Goal: Information Seeking & Learning: Learn about a topic

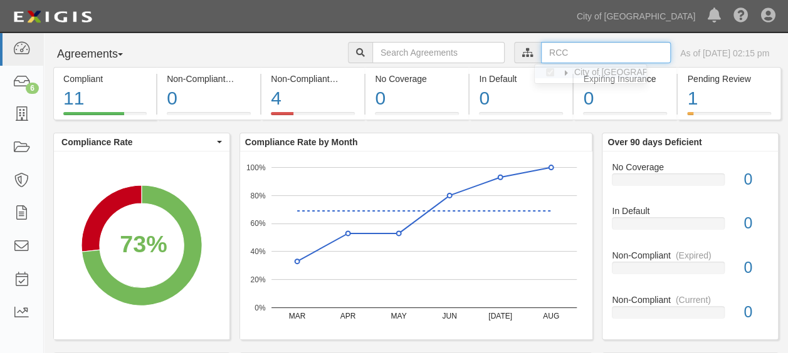
click at [546, 53] on input "text" at bounding box center [606, 52] width 130 height 21
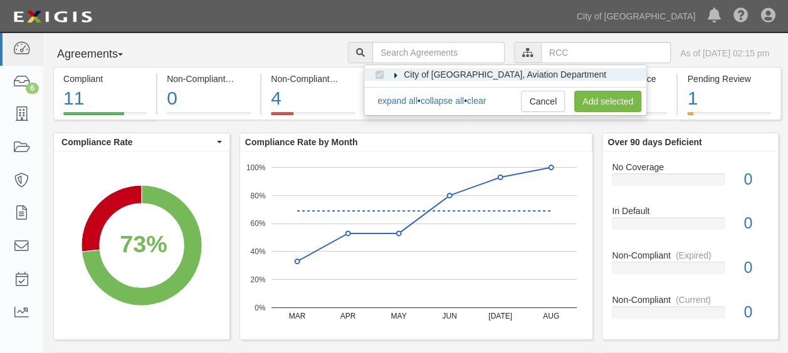
click at [395, 70] on label "City of [GEOGRAPHIC_DATA], Aviation Department" at bounding box center [497, 74] width 218 height 13
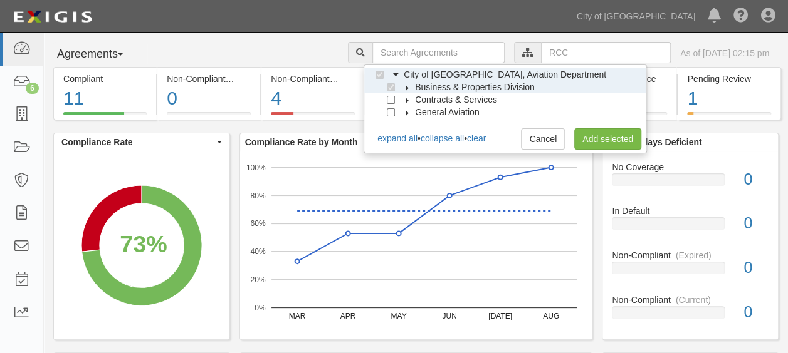
click at [404, 89] on icon at bounding box center [407, 88] width 9 height 6
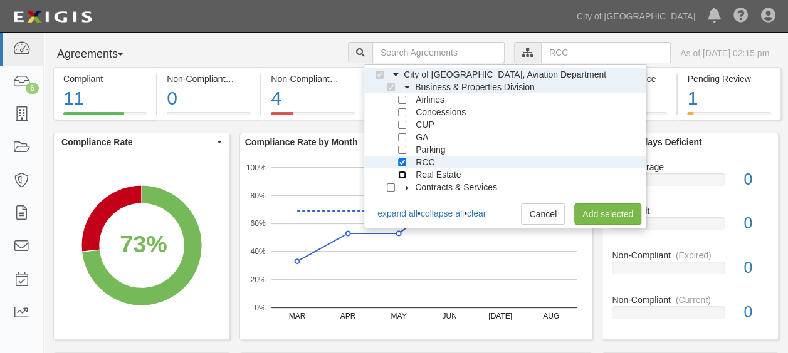
click at [402, 177] on input "Real Estate" at bounding box center [402, 175] width 8 height 8
checkbox input "true"
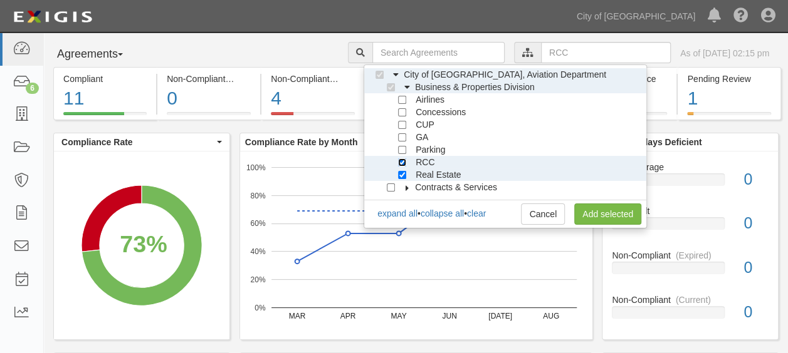
click at [400, 163] on input "RCC" at bounding box center [402, 163] width 8 height 8
checkbox input "false"
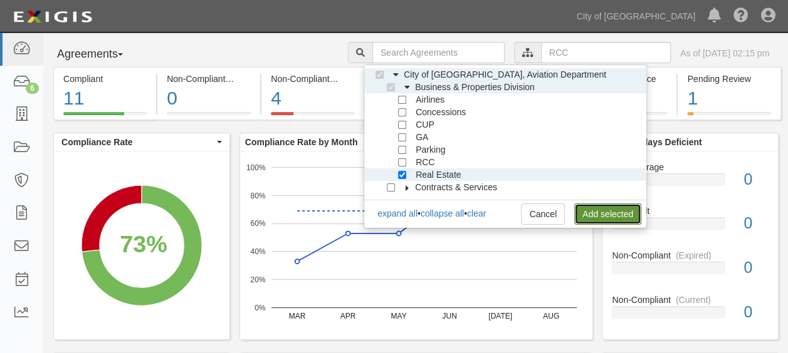
click at [590, 213] on link "Add selected" at bounding box center [607, 214] width 67 height 21
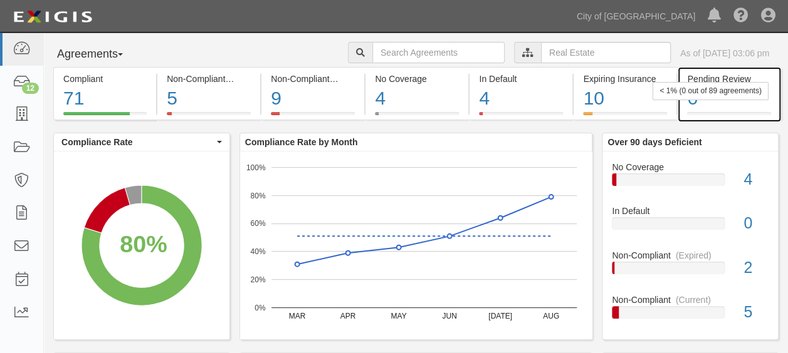
click at [716, 100] on div "0" at bounding box center [728, 98] width 83 height 27
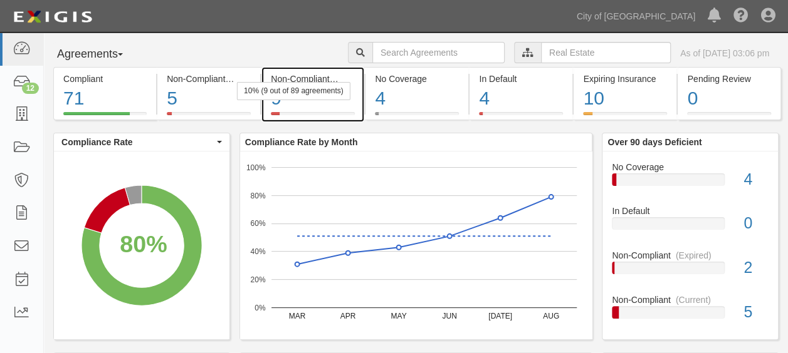
click at [318, 108] on div "9" at bounding box center [313, 98] width 84 height 27
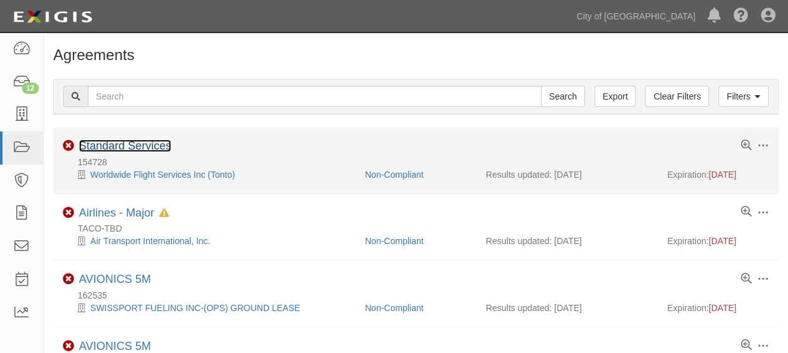
click at [144, 140] on link "Standard Services" at bounding box center [125, 146] width 92 height 13
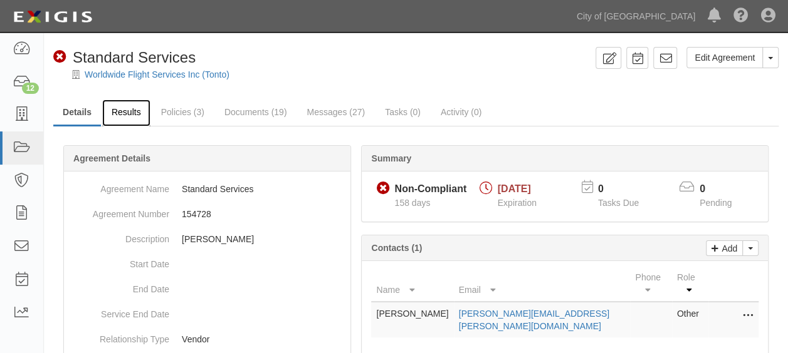
click at [135, 117] on link "Results" at bounding box center [126, 113] width 48 height 27
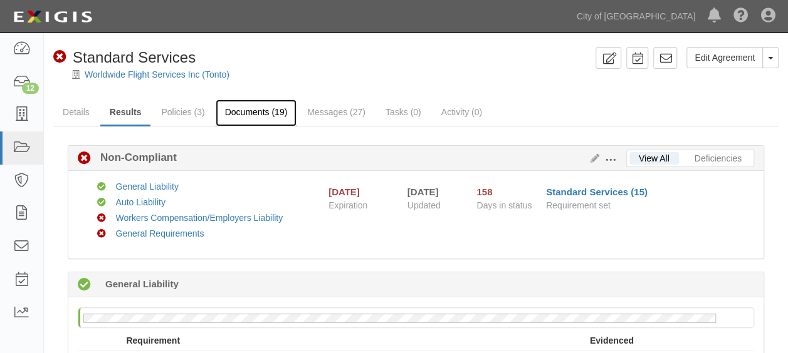
click at [261, 108] on link "Documents (19)" at bounding box center [256, 113] width 81 height 27
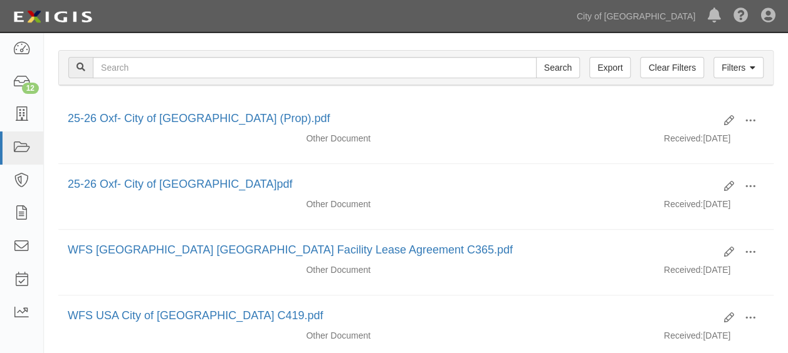
scroll to position [174, 0]
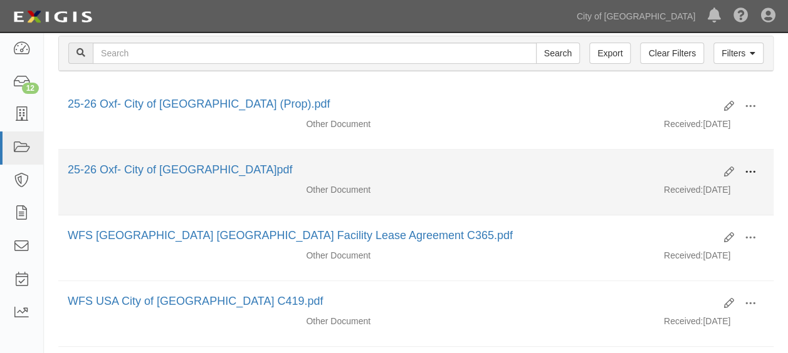
click at [759, 167] on button at bounding box center [750, 172] width 28 height 21
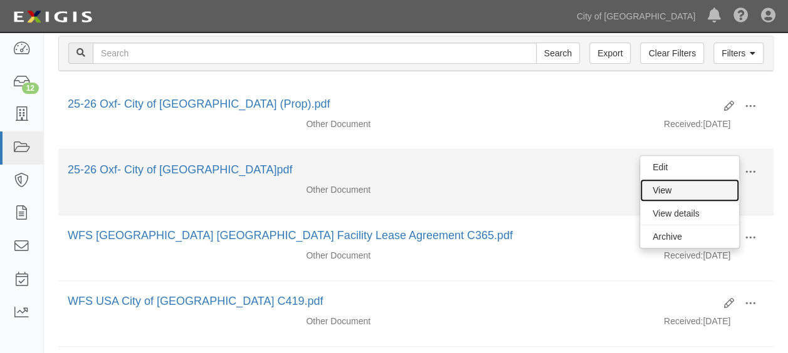
click at [706, 184] on link "View" at bounding box center [689, 190] width 99 height 23
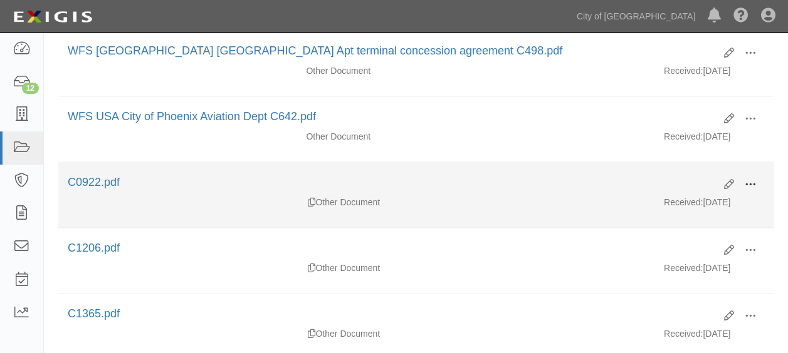
scroll to position [591, 0]
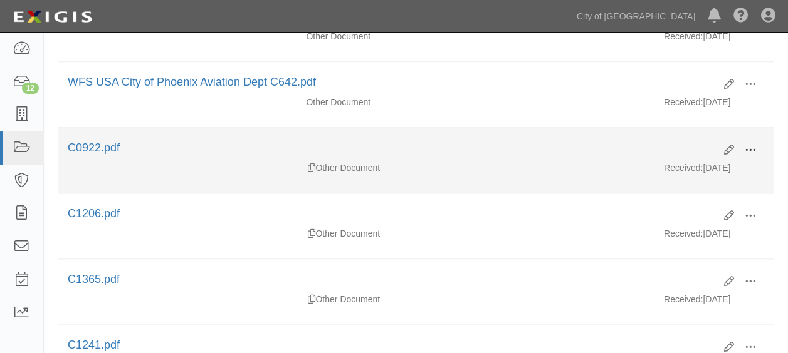
click at [746, 145] on span at bounding box center [750, 150] width 11 height 11
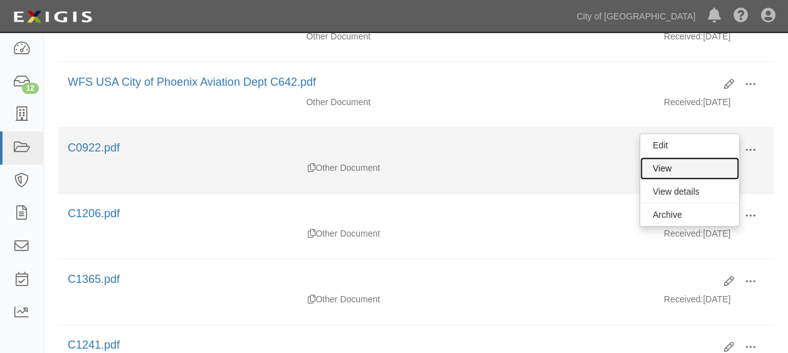
click at [682, 162] on link "View" at bounding box center [689, 168] width 99 height 23
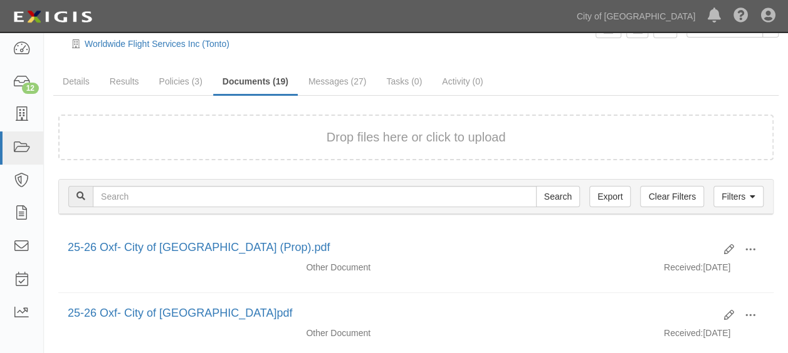
scroll to position [0, 0]
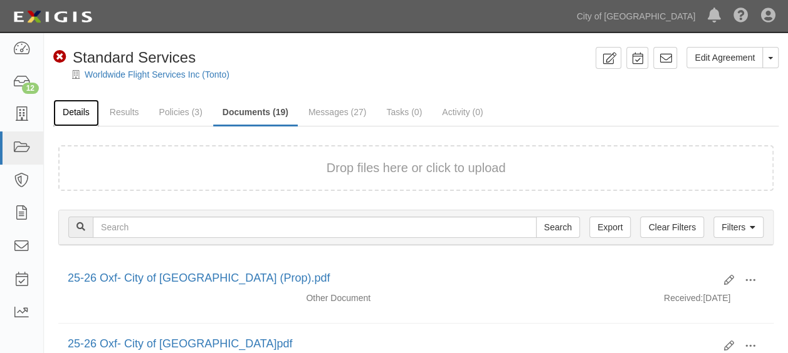
click at [75, 117] on link "Details" at bounding box center [76, 113] width 46 height 27
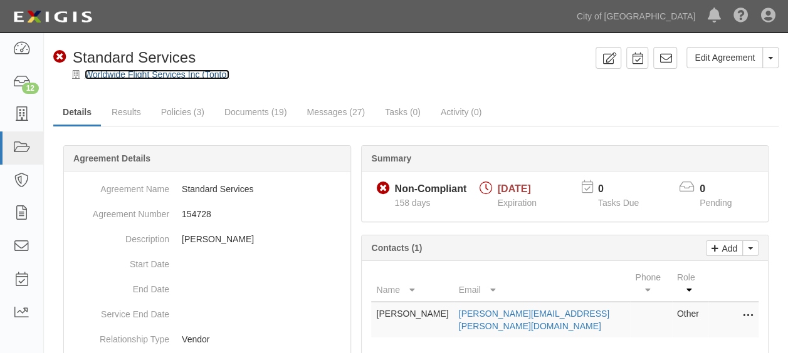
click at [117, 73] on link "Worldwide Flight Services Inc (Tonto)" at bounding box center [157, 75] width 145 height 10
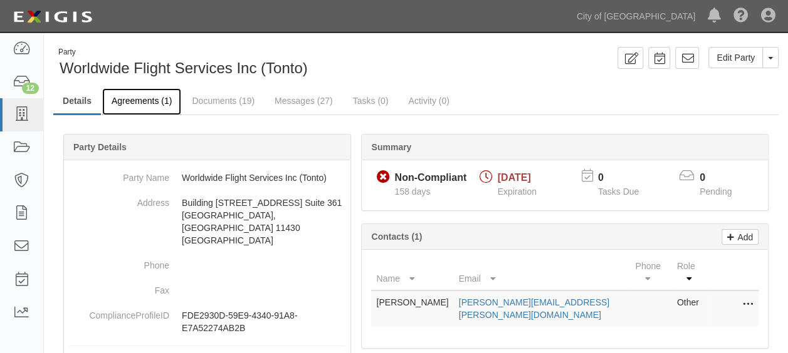
click at [133, 100] on link "Agreements (1)" at bounding box center [141, 101] width 79 height 27
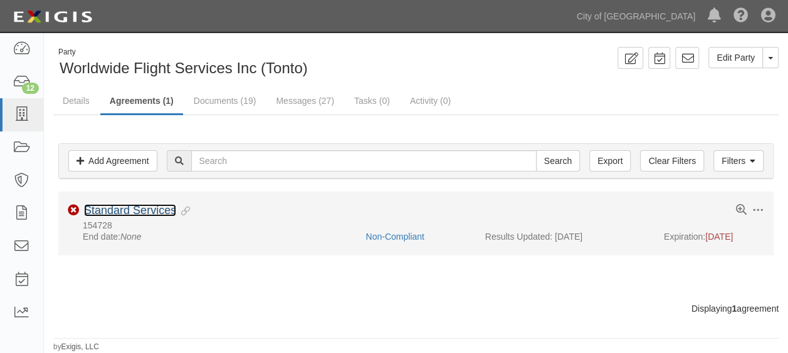
click at [142, 204] on link "Standard Services" at bounding box center [130, 210] width 92 height 13
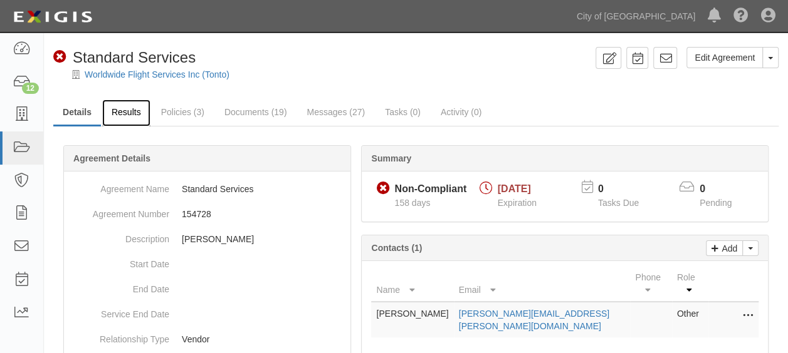
click at [132, 116] on link "Results" at bounding box center [126, 113] width 48 height 27
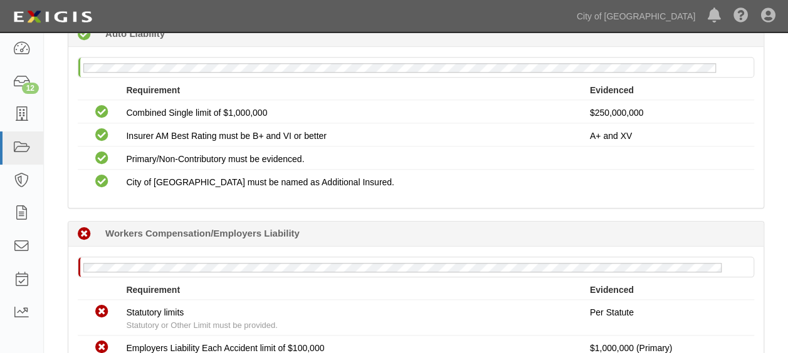
scroll to position [584, 0]
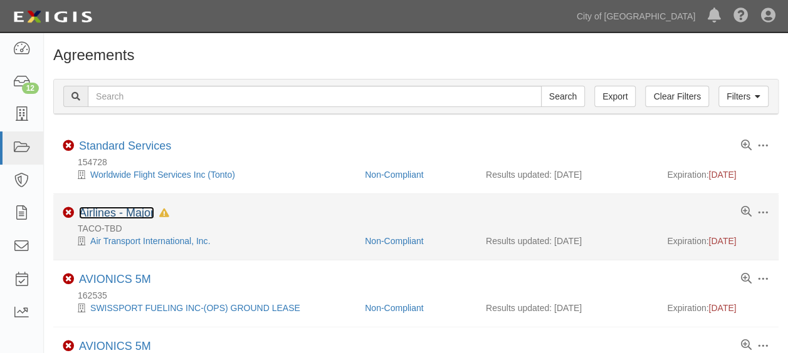
click at [112, 212] on link "Airlines - Major" at bounding box center [116, 213] width 75 height 13
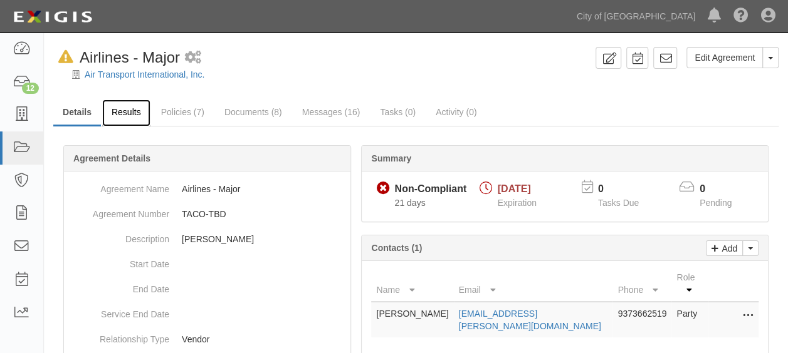
click at [133, 108] on link "Results" at bounding box center [126, 113] width 48 height 27
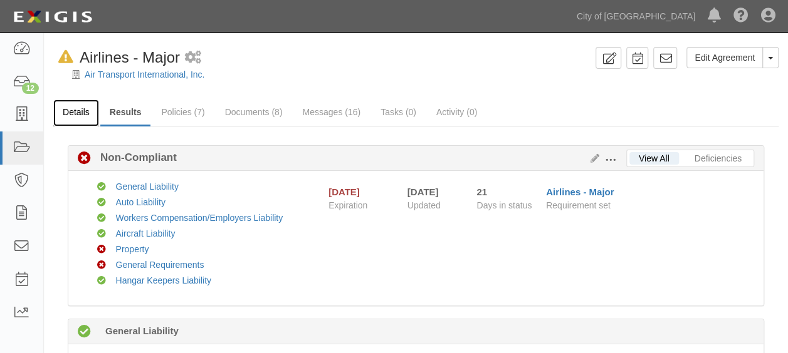
click at [73, 114] on link "Details" at bounding box center [76, 113] width 46 height 27
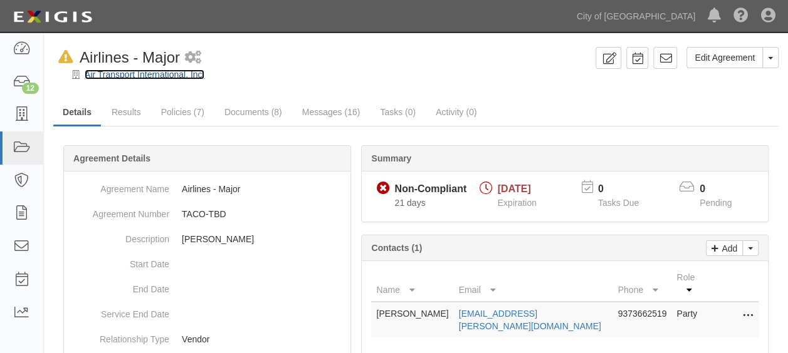
click at [181, 71] on link "Air Transport International, Inc." at bounding box center [145, 75] width 120 height 10
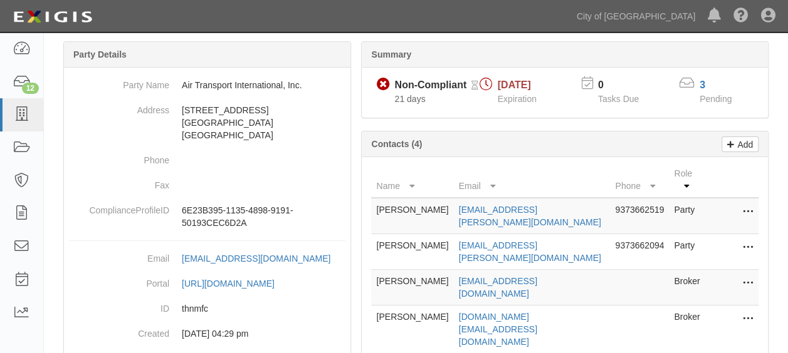
scroll to position [94, 0]
click at [703, 82] on link "3" at bounding box center [702, 83] width 6 height 11
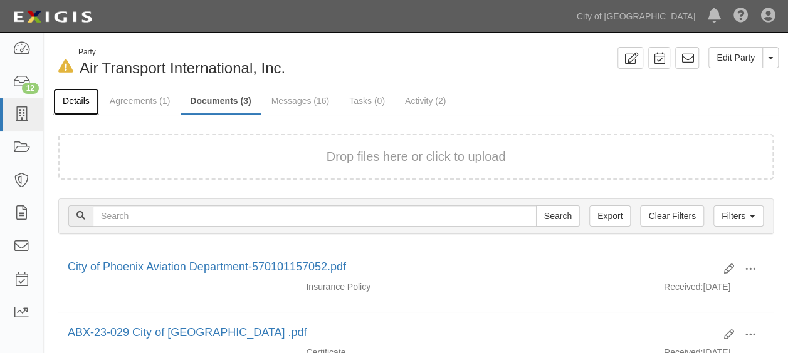
click at [72, 107] on link "Details" at bounding box center [76, 101] width 46 height 27
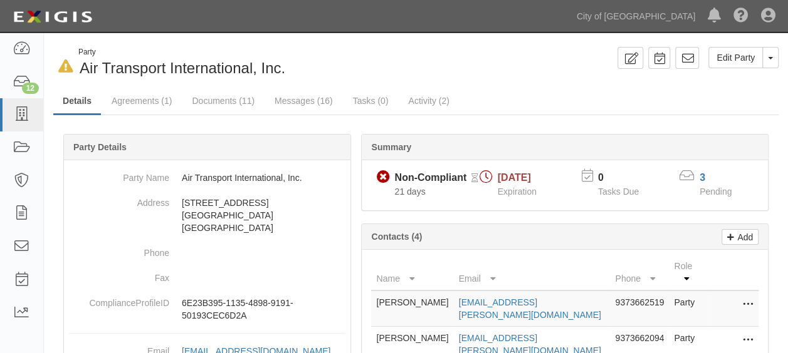
click at [130, 66] on span "Air Transport International, Inc." at bounding box center [183, 68] width 206 height 17
copy span "Transport"
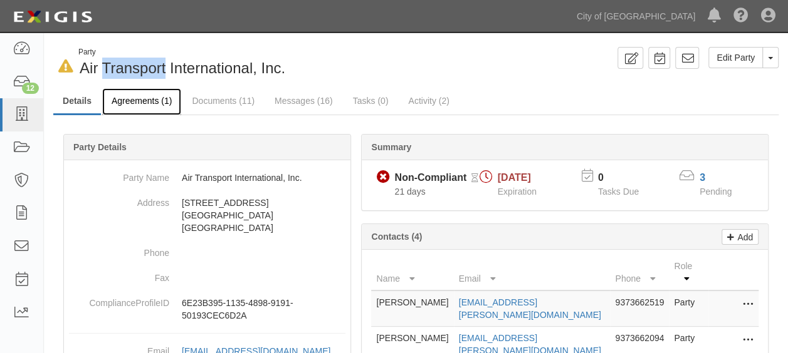
click at [133, 103] on link "Agreements (1)" at bounding box center [141, 101] width 79 height 27
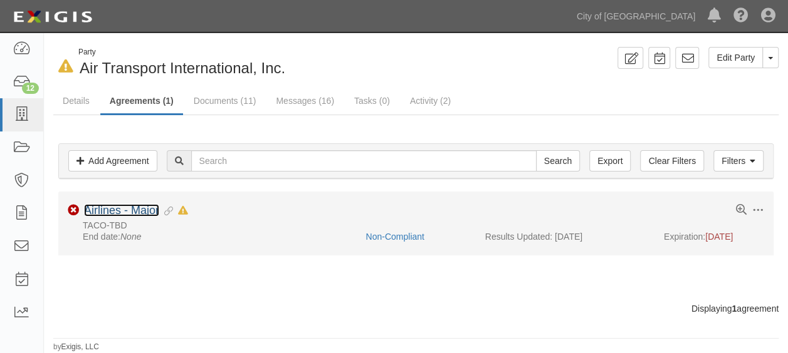
click at [113, 209] on link "Airlines - Major" at bounding box center [121, 210] width 75 height 13
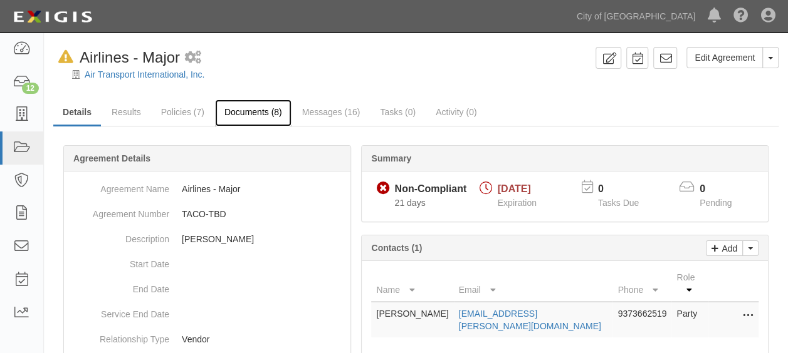
click at [233, 120] on link "Documents (8)" at bounding box center [253, 113] width 76 height 27
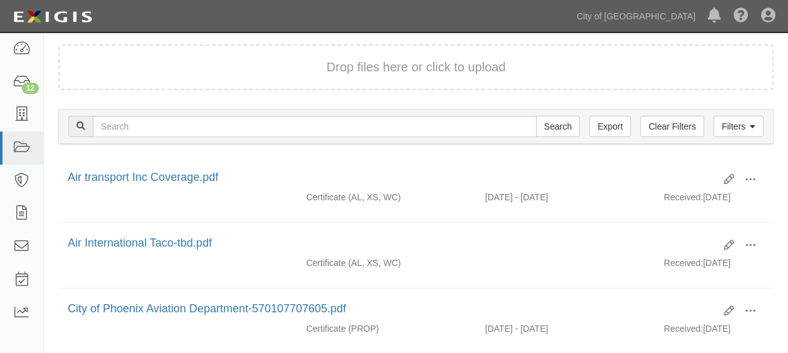
scroll to position [99, 0]
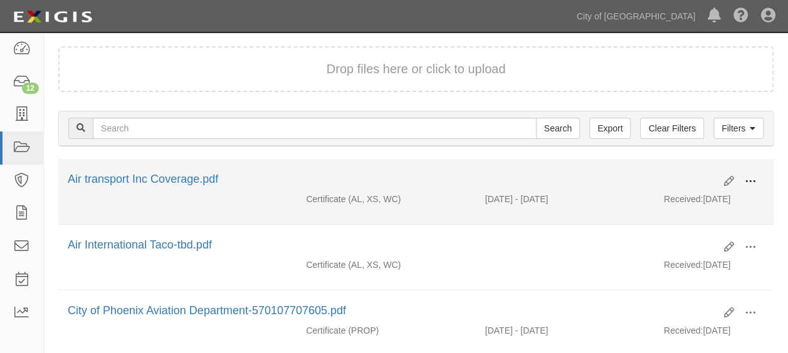
click at [751, 177] on span at bounding box center [750, 181] width 11 height 11
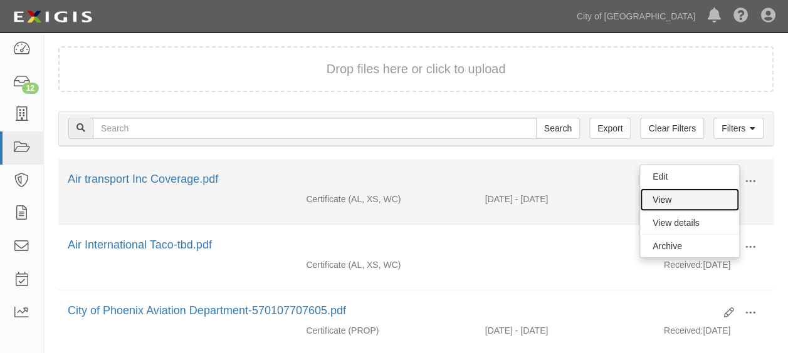
click at [681, 191] on link "View" at bounding box center [689, 200] width 99 height 23
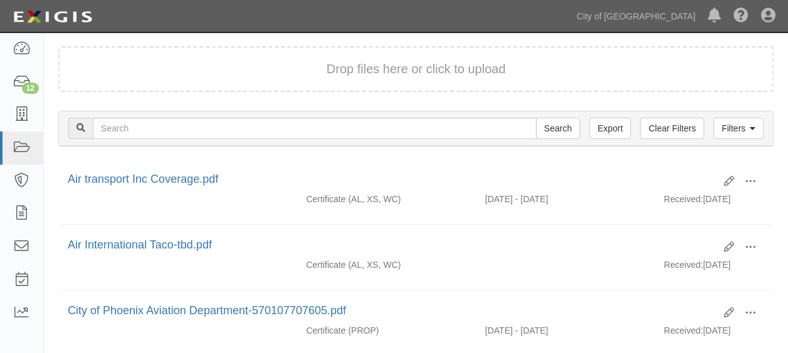
click at [355, 112] on div "Filters Clear Filters Export Search Filters" at bounding box center [416, 129] width 714 height 34
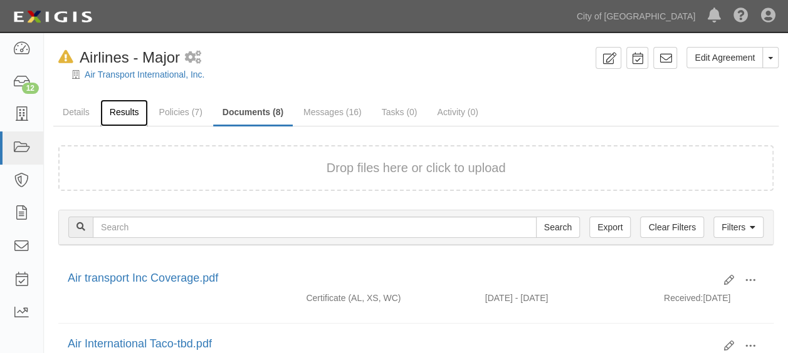
click at [118, 118] on link "Results" at bounding box center [124, 113] width 48 height 27
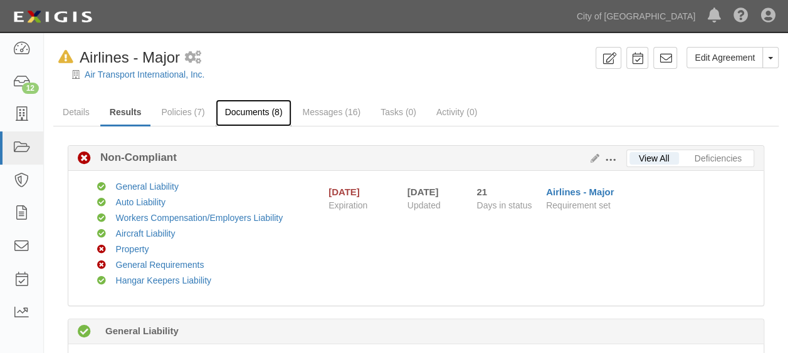
click at [236, 108] on link "Documents (8)" at bounding box center [254, 113] width 76 height 27
